Goal: Task Accomplishment & Management: Use online tool/utility

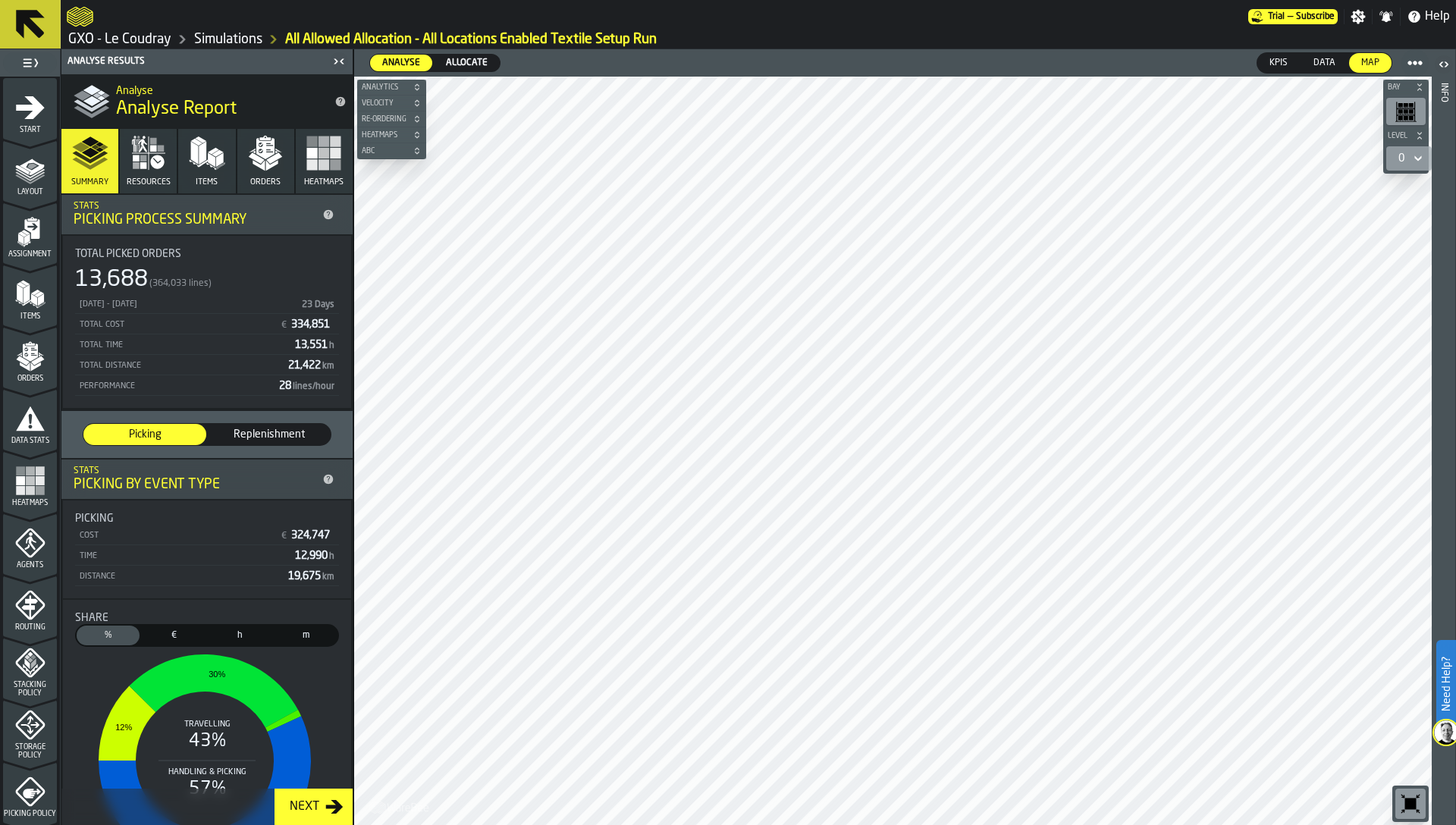
scroll to position [371, 0]
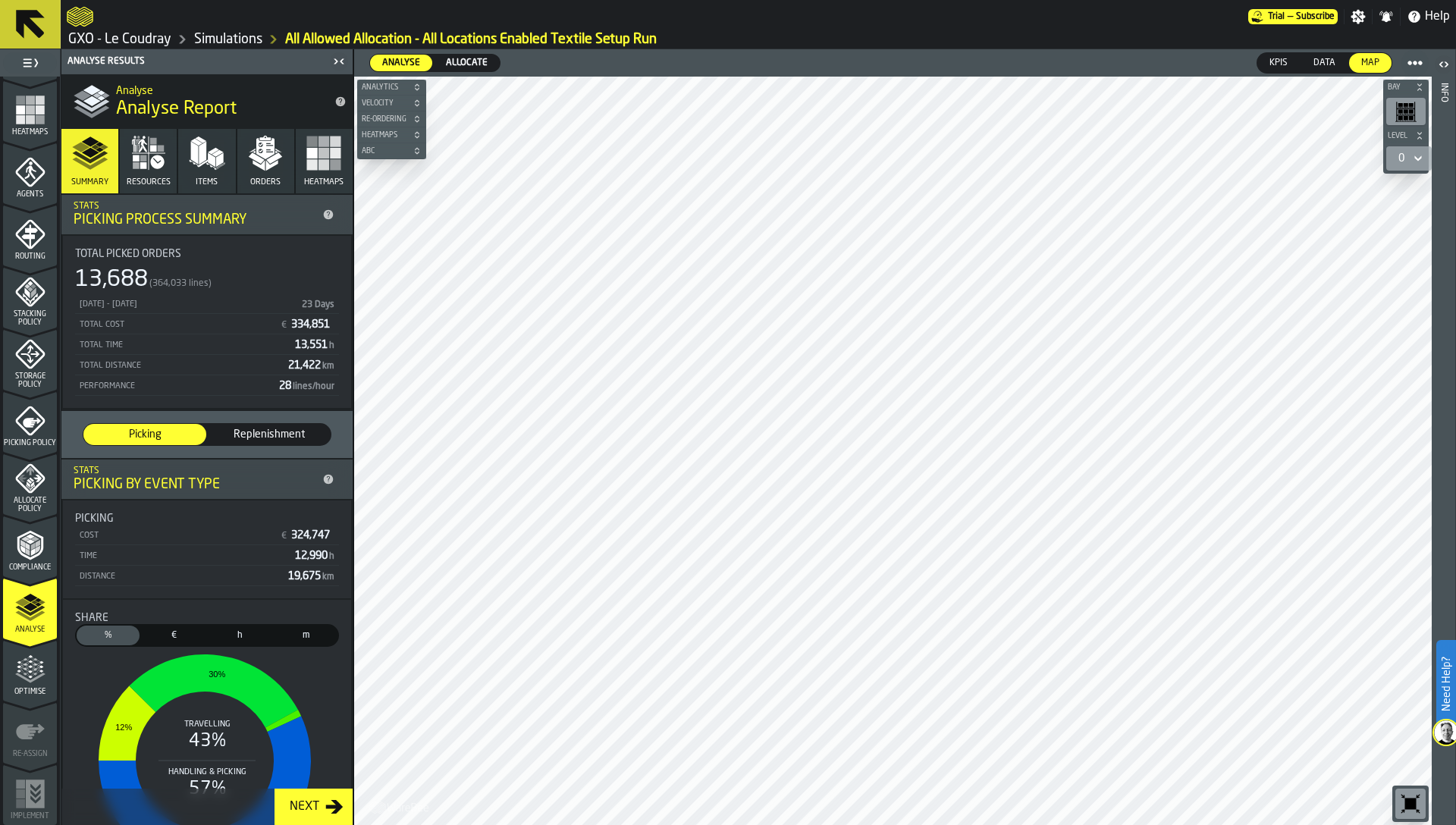
click at [482, 67] on span "Allocate" at bounding box center [466, 63] width 54 height 14
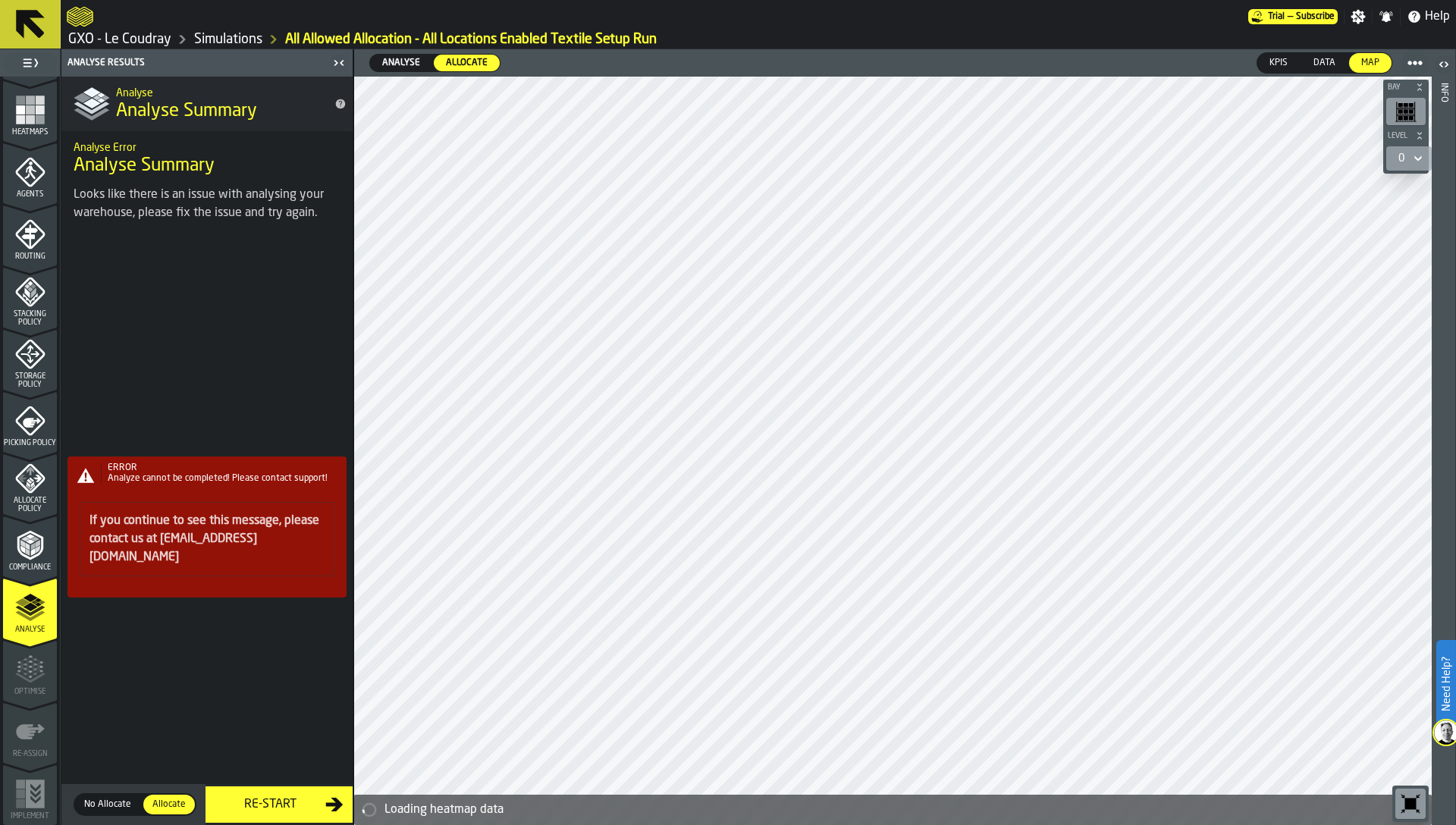
click at [410, 66] on span "Analyse" at bounding box center [401, 63] width 50 height 14
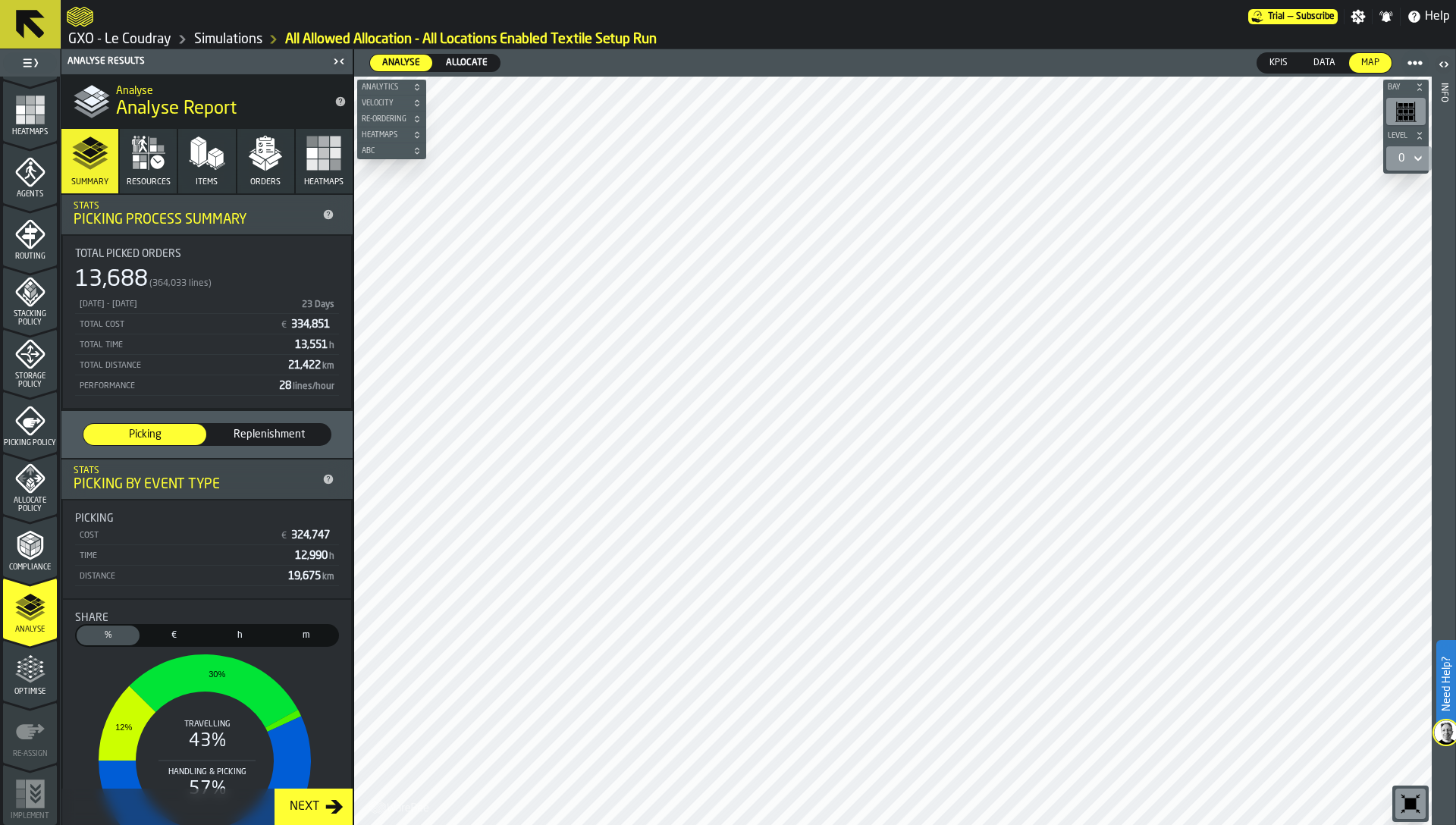
click at [462, 66] on span "Allocate" at bounding box center [466, 63] width 54 height 14
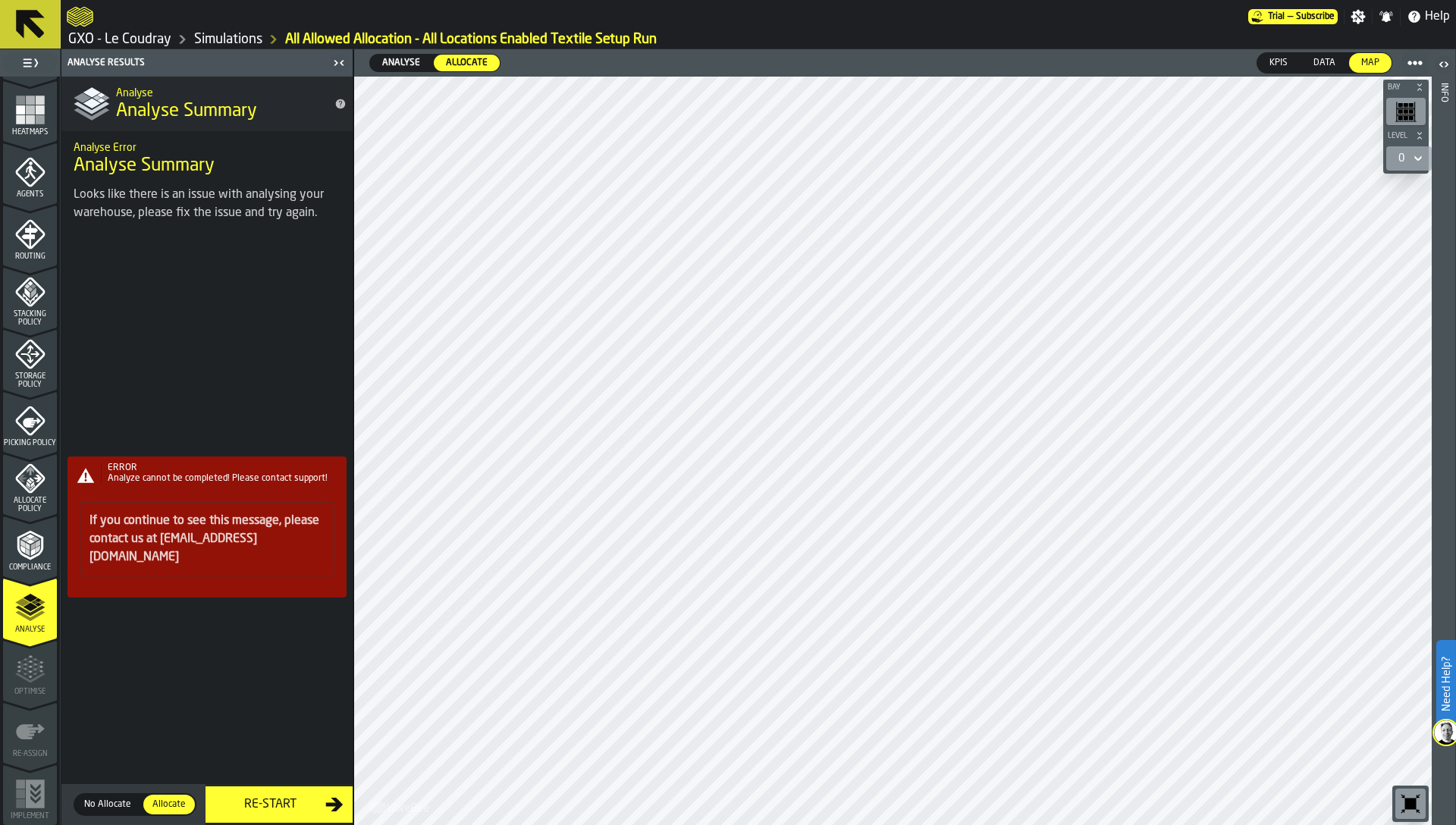
click at [241, 44] on link "Simulations" at bounding box center [228, 39] width 68 height 17
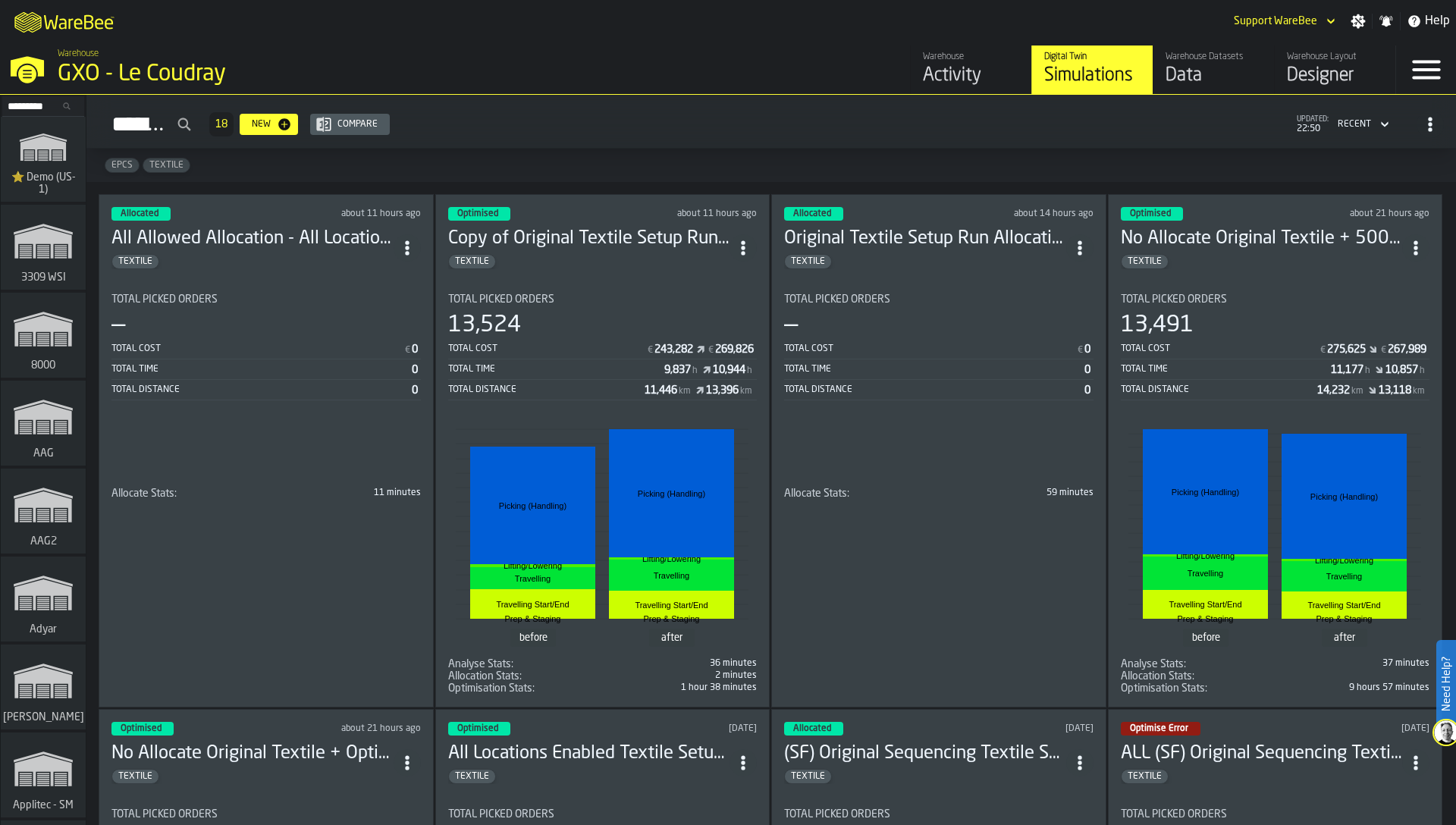
click at [1256, 340] on div "Total Cost € 275,625 € 267,989" at bounding box center [1275, 350] width 309 height 19
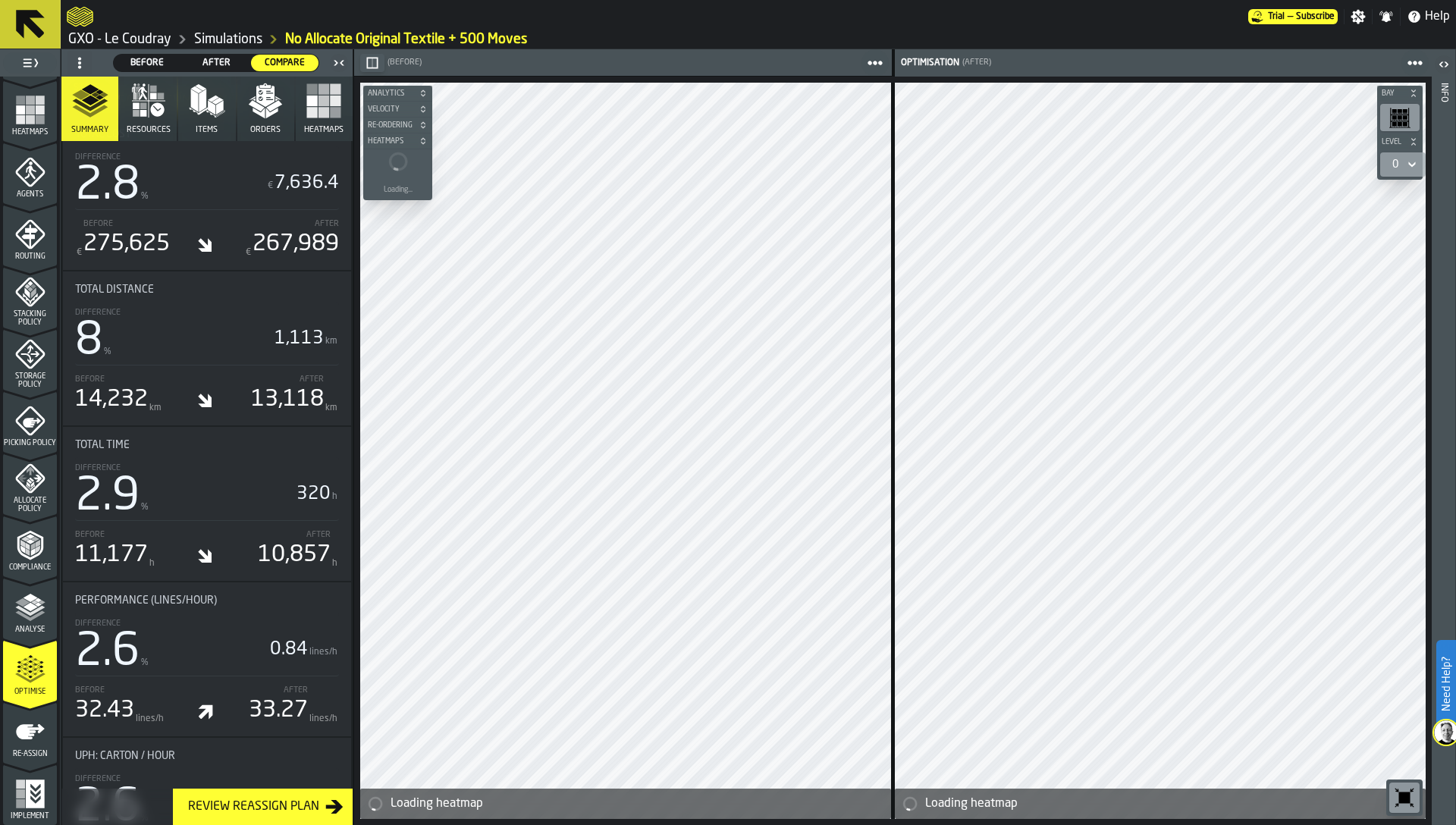
scroll to position [746, 0]
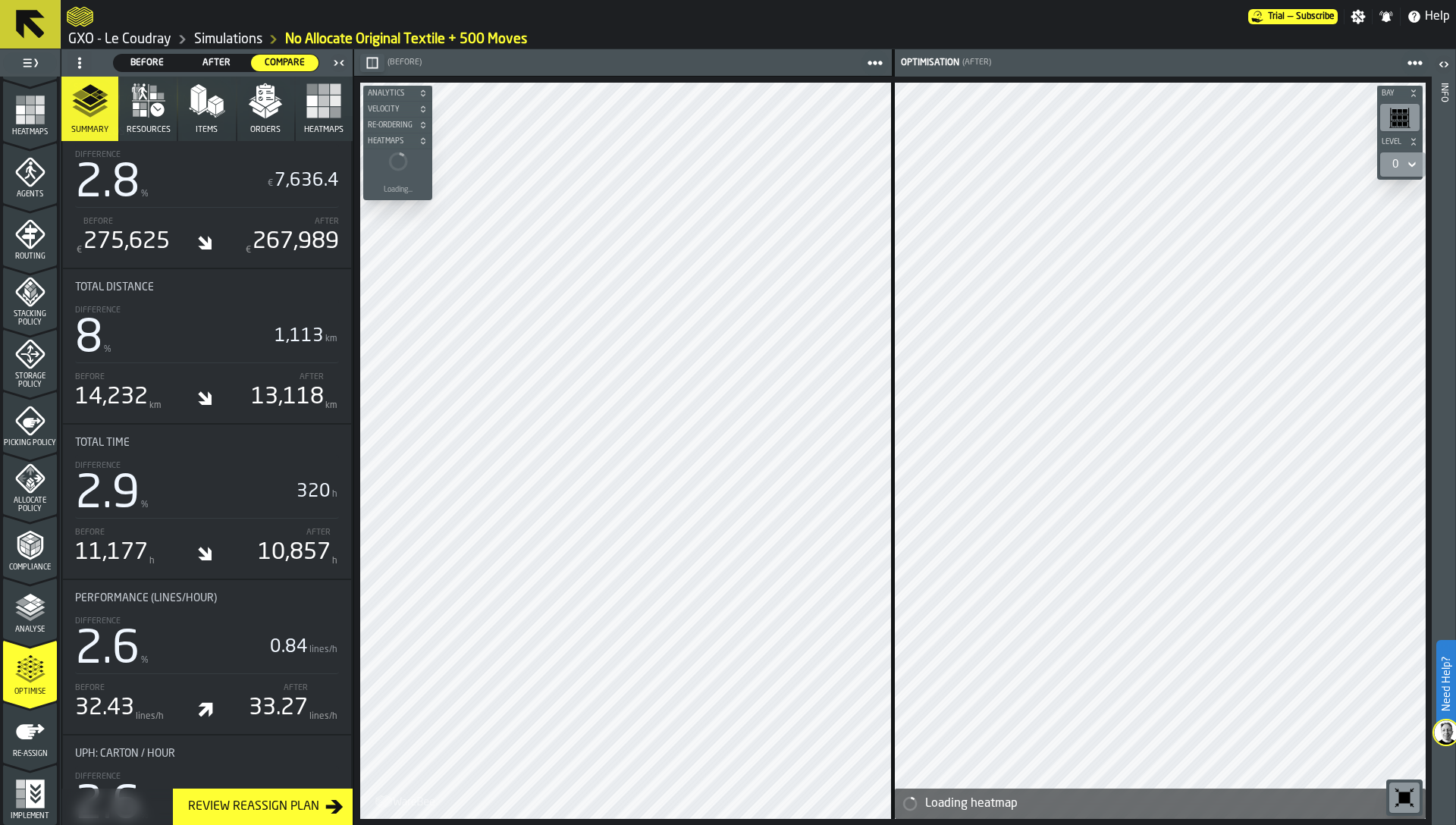
click at [22, 742] on icon "menu Re-assign" at bounding box center [31, 732] width 31 height 30
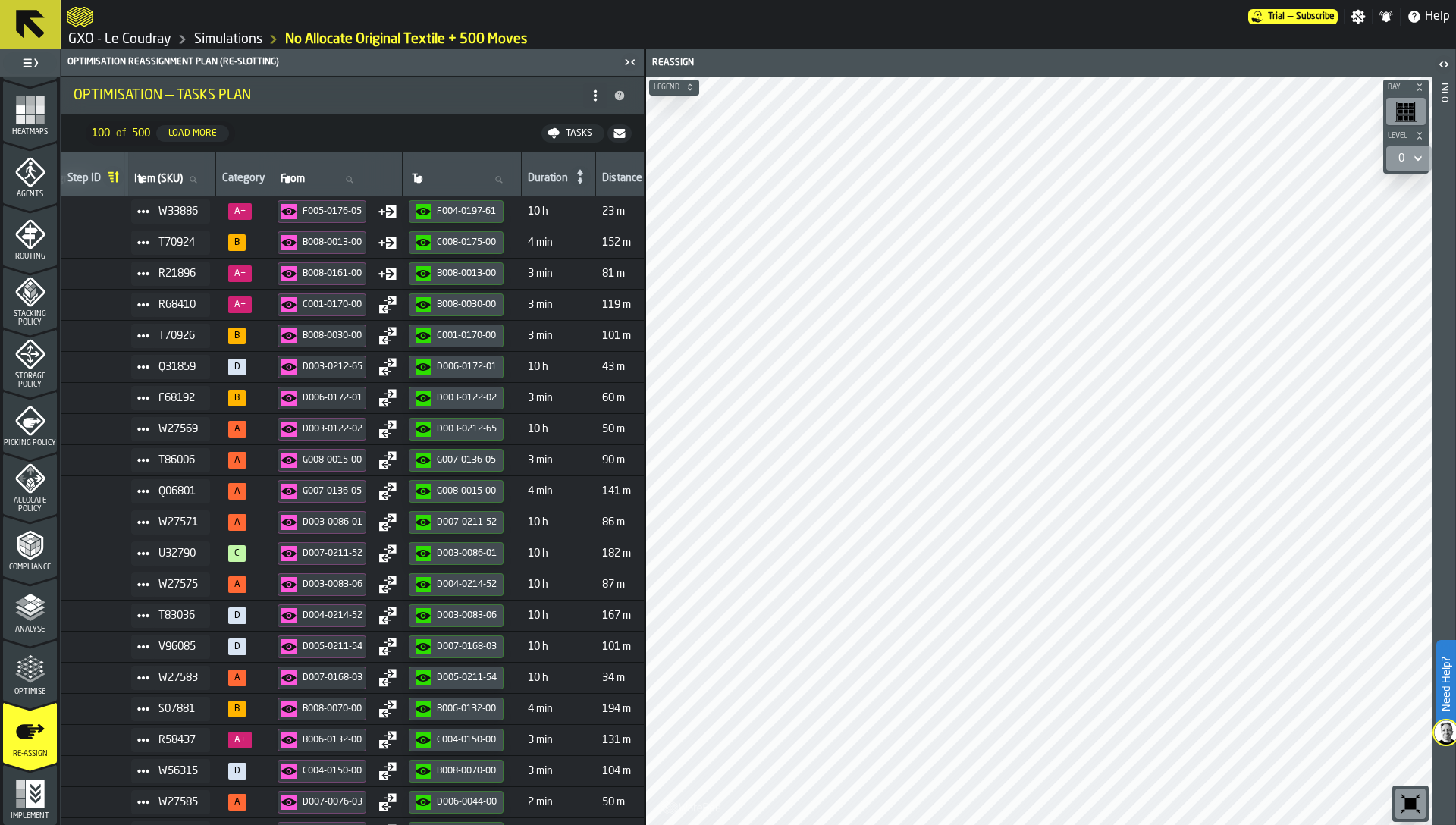
scroll to position [0, 161]
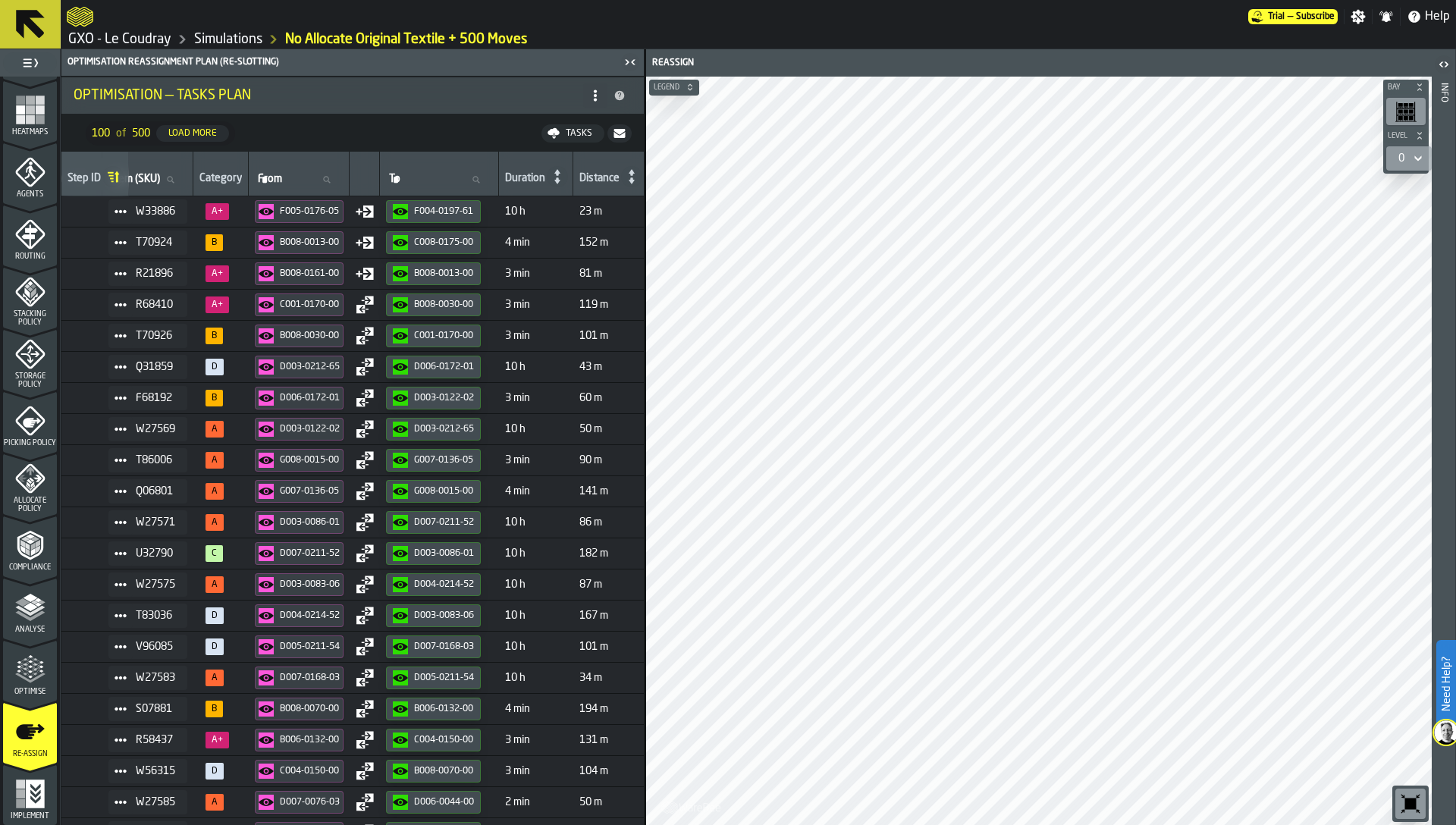
click at [300, 213] on div "F005-0176-05" at bounding box center [310, 211] width 60 height 10
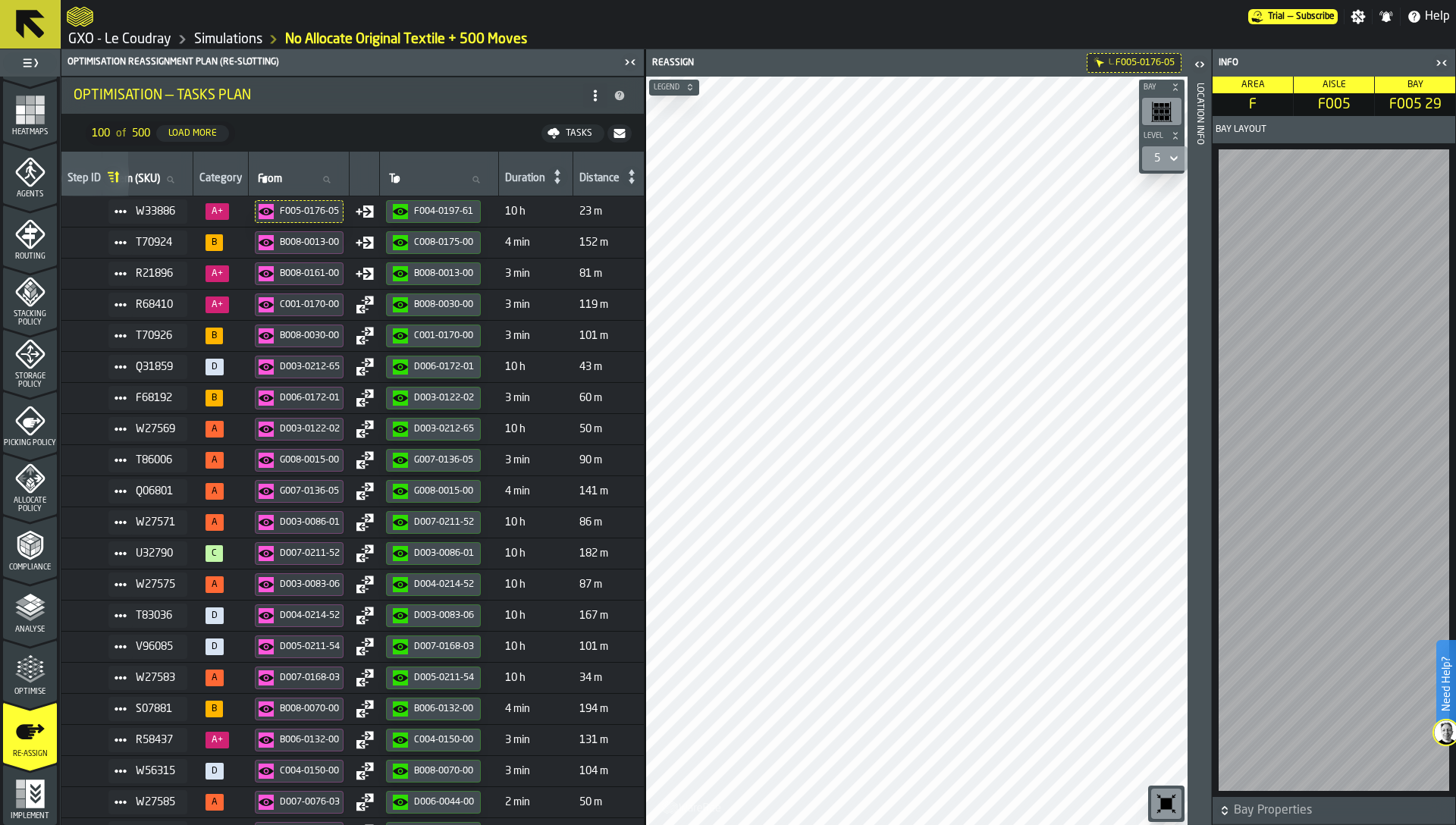
click at [460, 220] on button "F004-0197-61" at bounding box center [433, 211] width 95 height 22
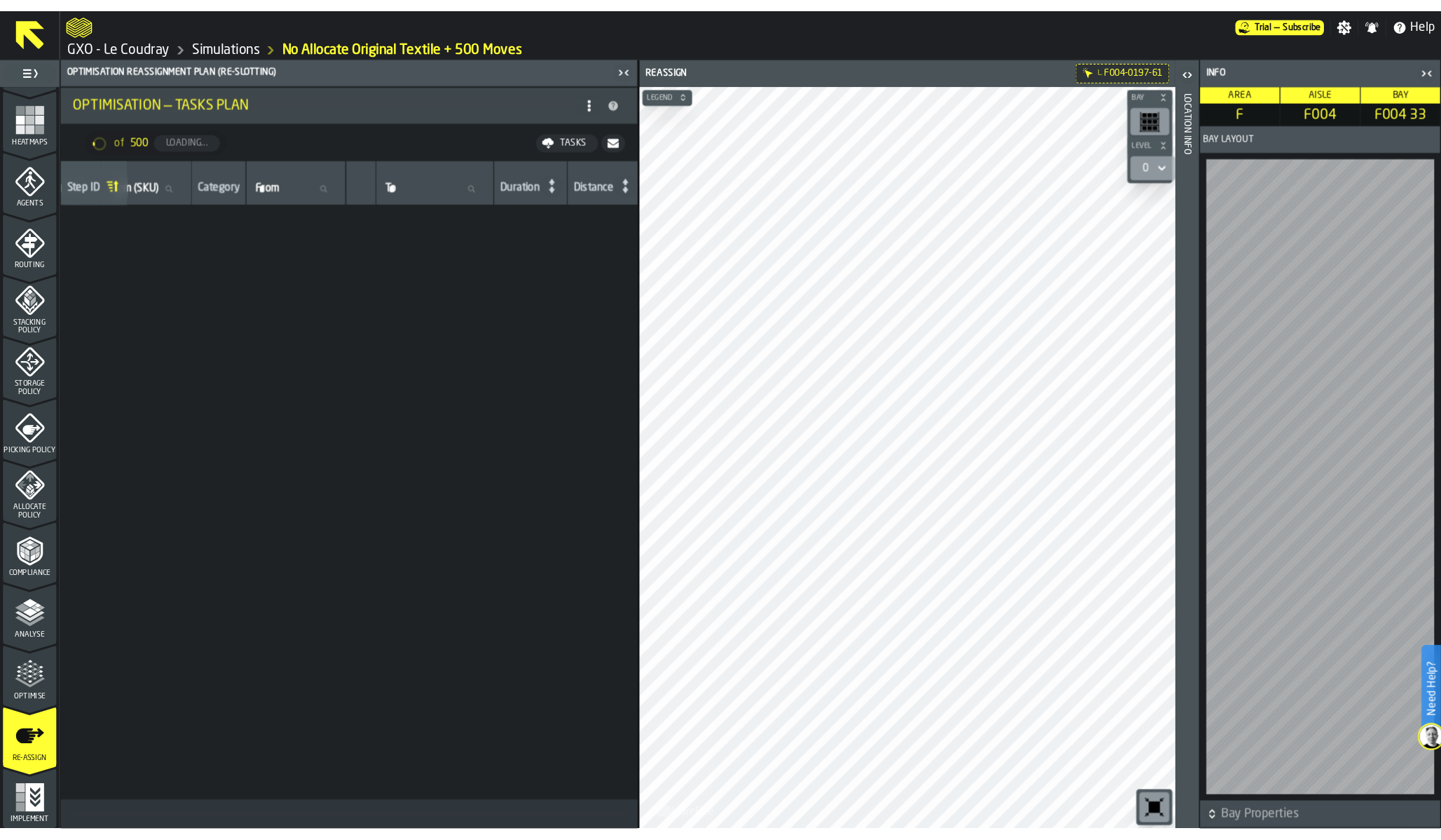
scroll to position [2342, 148]
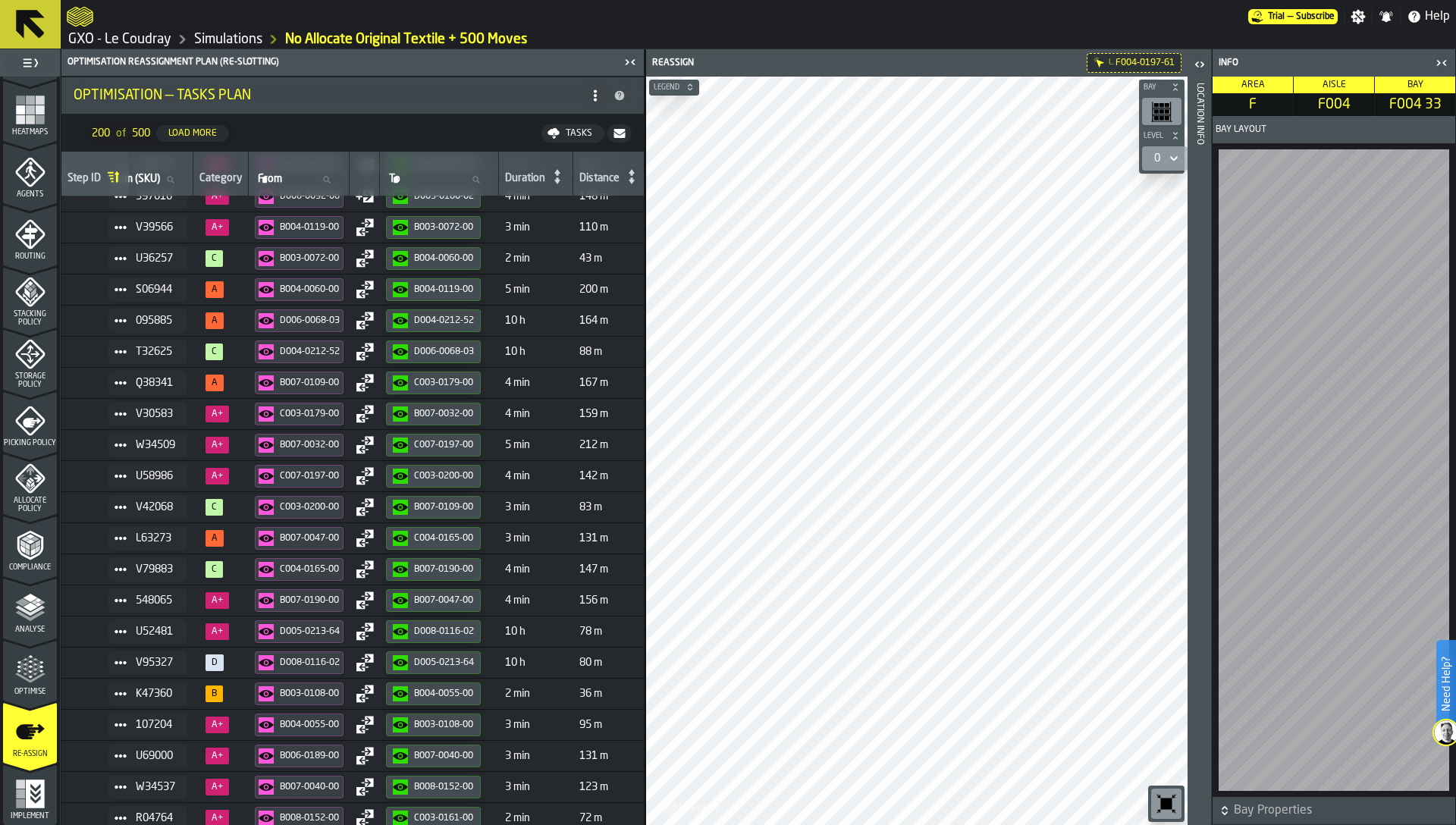
click at [153, 38] on link "GXO - Le Coudray" at bounding box center [120, 39] width 103 height 17
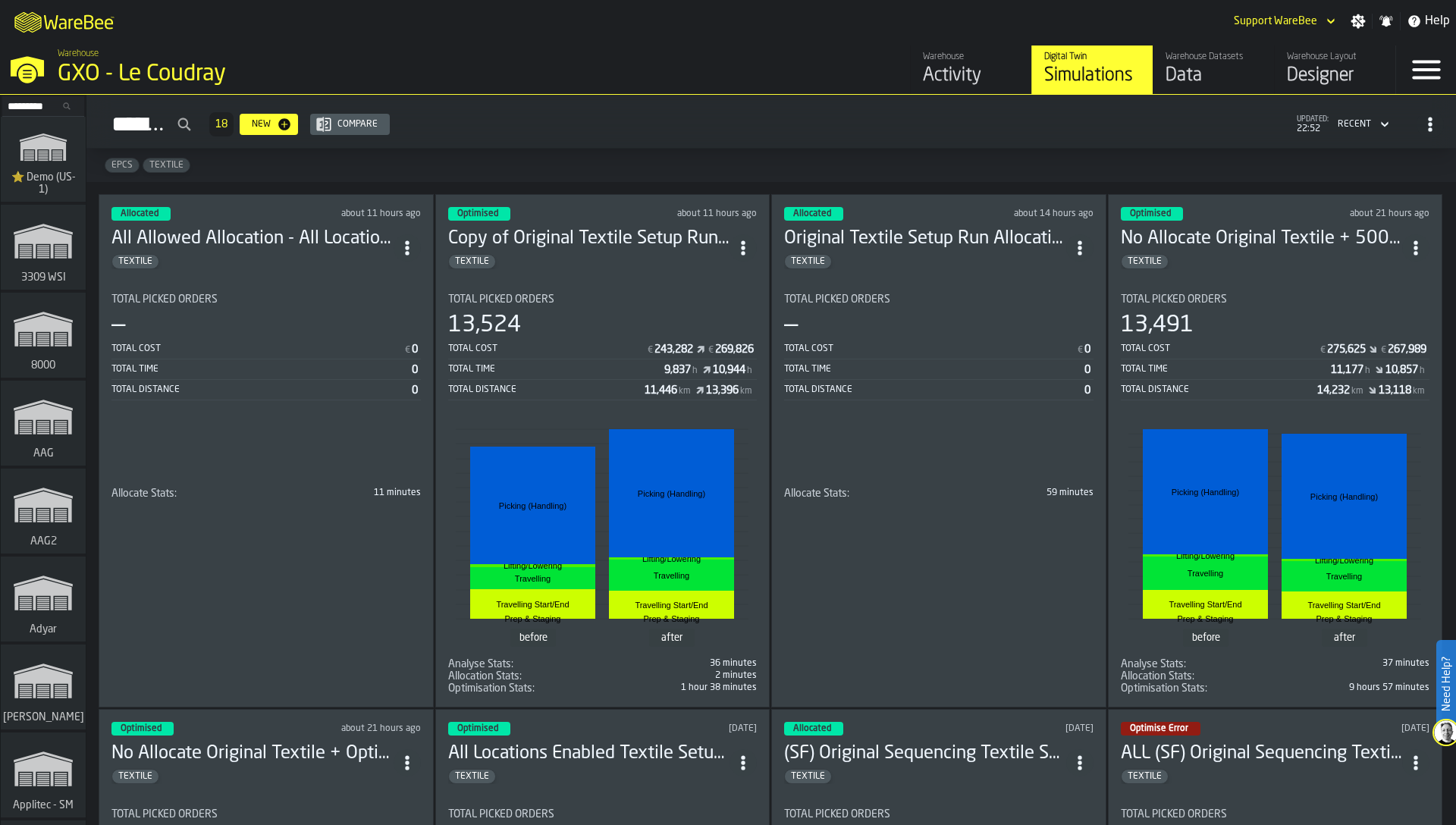
click at [412, 240] on icon "ItemListCard-DashboardItemContainer" at bounding box center [407, 247] width 15 height 15
click at [402, 349] on div "Duplicate" at bounding box center [376, 347] width 79 height 18
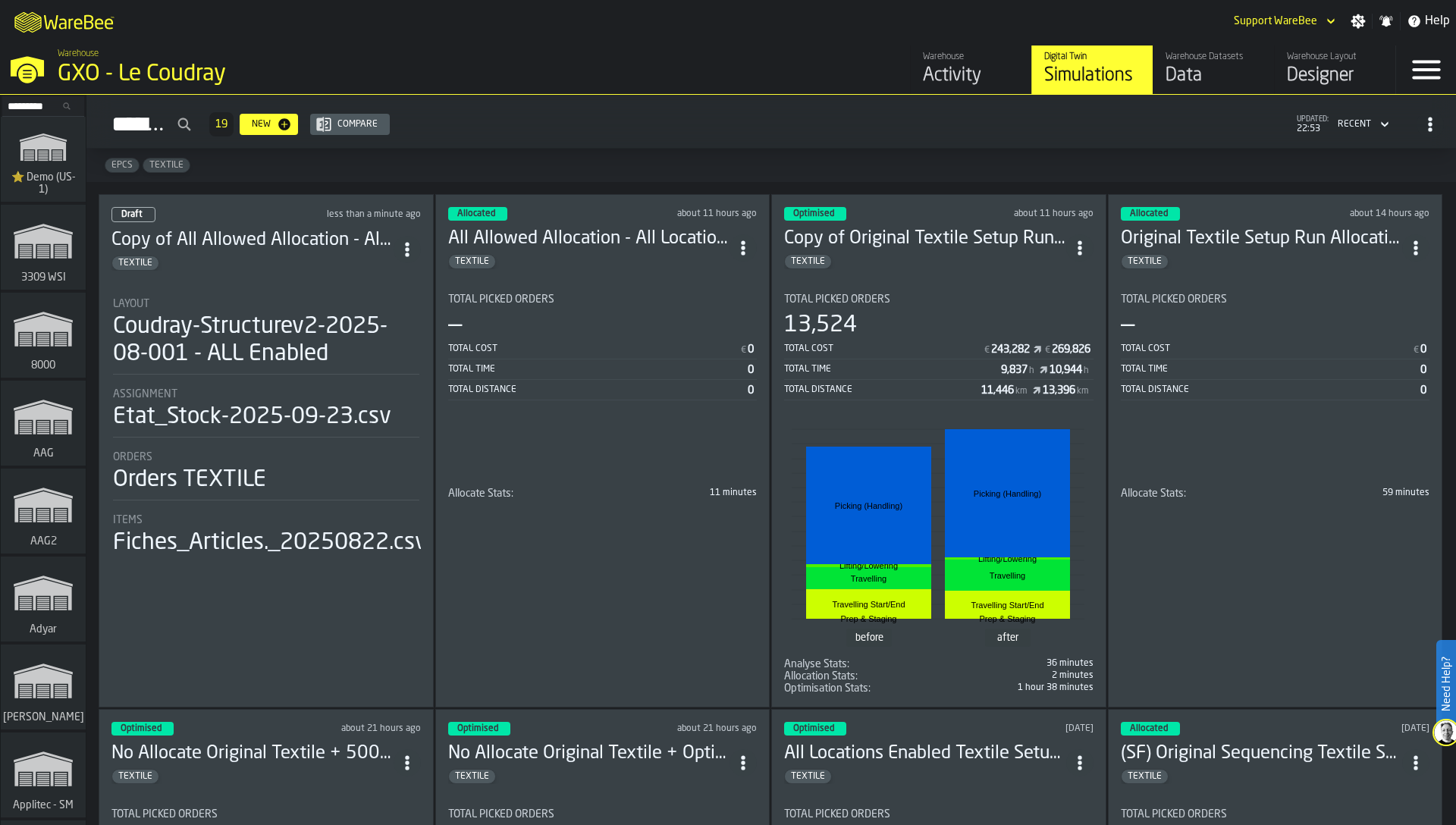
click at [256, 377] on li "Layout Coudray-Structurev2-2025-08-001 - ALL Enabled Assignment Etat_Stock-2025…" at bounding box center [266, 421] width 309 height 274
